Goal: Transaction & Acquisition: Purchase product/service

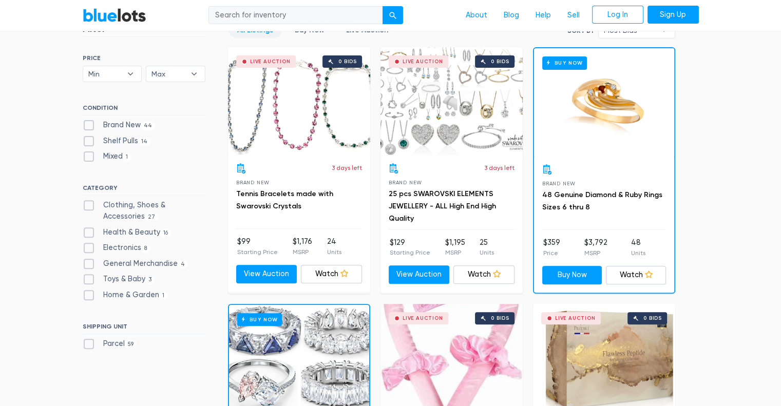
scroll to position [299, 0]
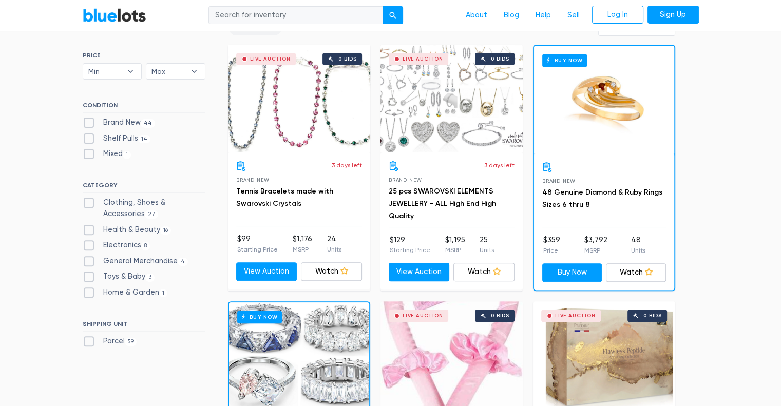
click at [89, 264] on label "General Merchandise 4" at bounding box center [136, 261] width 106 height 11
click at [89, 262] on Merchandise"] "General Merchandise 4" at bounding box center [86, 259] width 7 height 7
checkbox Merchandise"] "true"
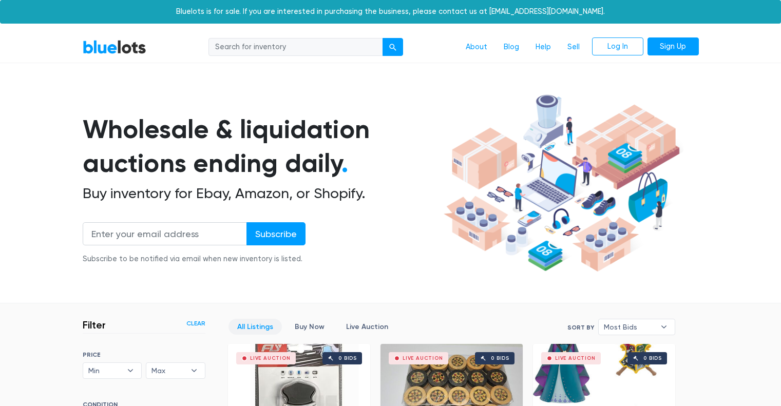
scroll to position [276, 0]
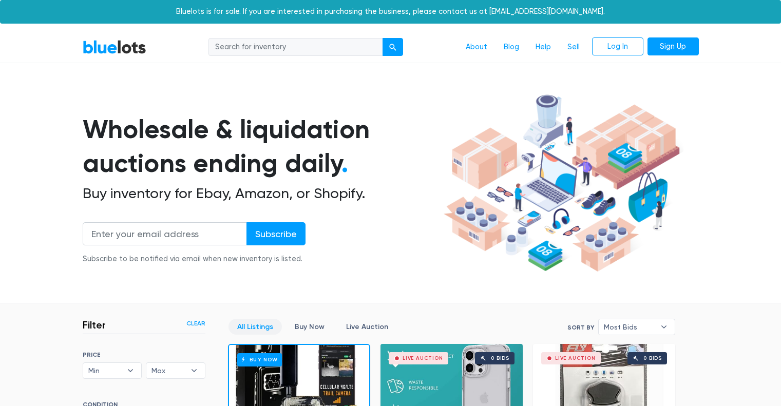
scroll to position [276, 0]
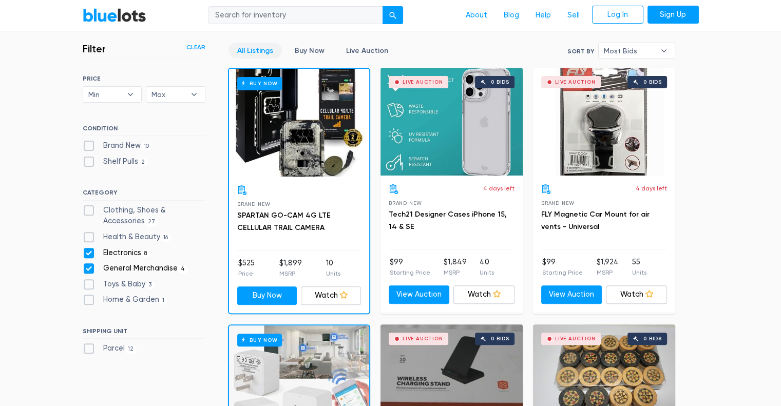
click at [92, 268] on label "General Merchandise 4" at bounding box center [136, 268] width 106 height 11
click at [89, 268] on Merchandise"] "General Merchandise 4" at bounding box center [86, 266] width 7 height 7
checkbox Merchandise"] "false"
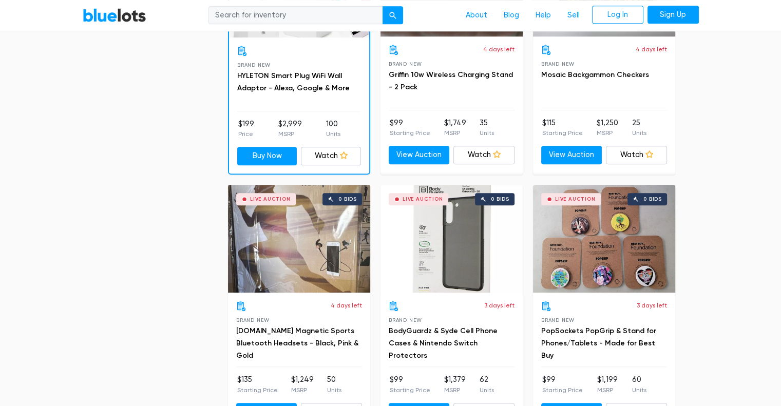
click at [395, 174] on div "Buy Now Brand New SPARTAN GO-CAM 4G LTE CELLULAR TRAIL CAMERA $525 Price $1,899…" at bounding box center [451, 305] width 457 height 1276
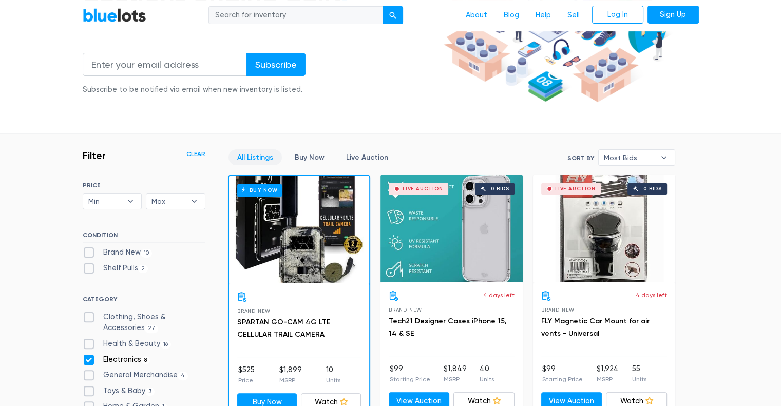
scroll to position [0, 0]
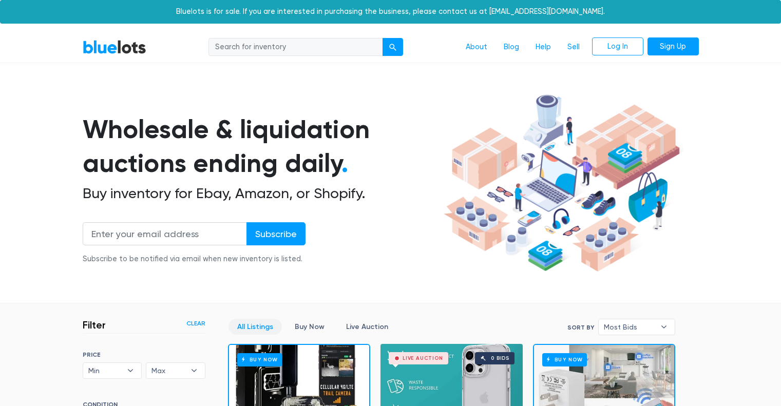
scroll to position [276, 0]
